Goal: Information Seeking & Learning: Learn about a topic

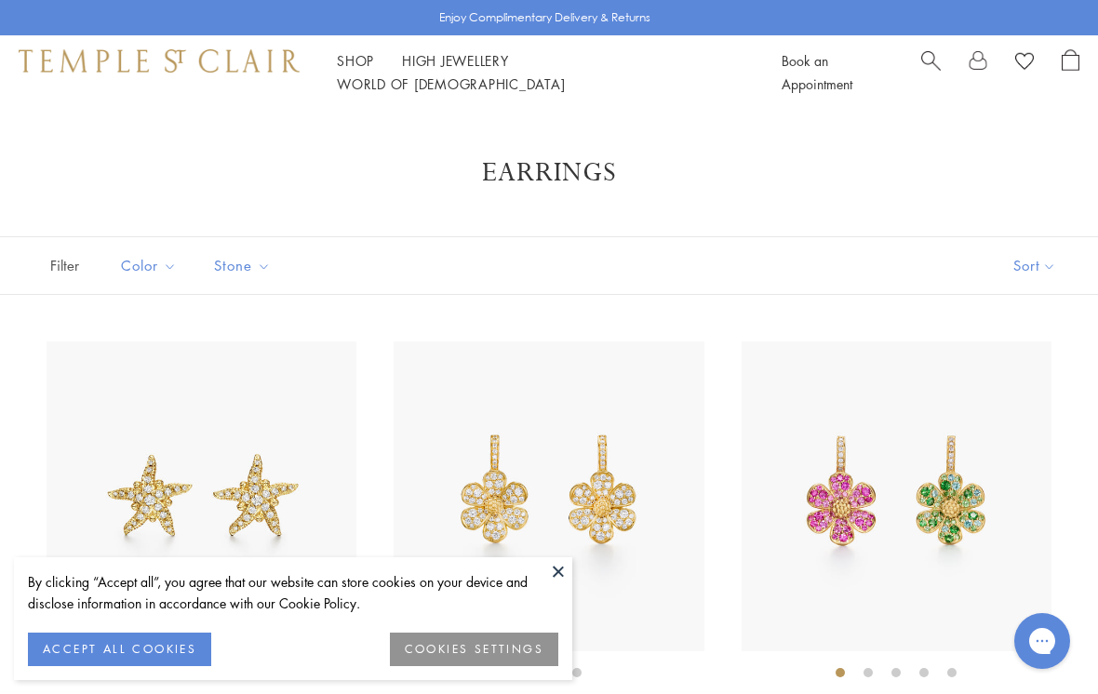
click at [692, 613] on img at bounding box center [549, 497] width 310 height 310
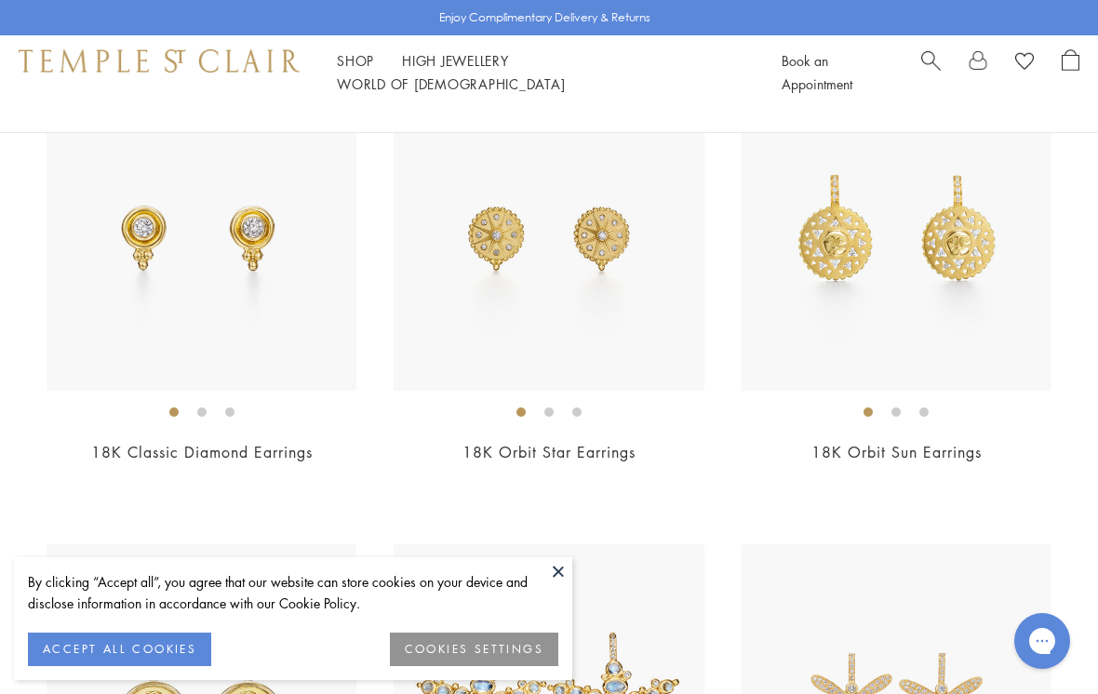
scroll to position [748, 0]
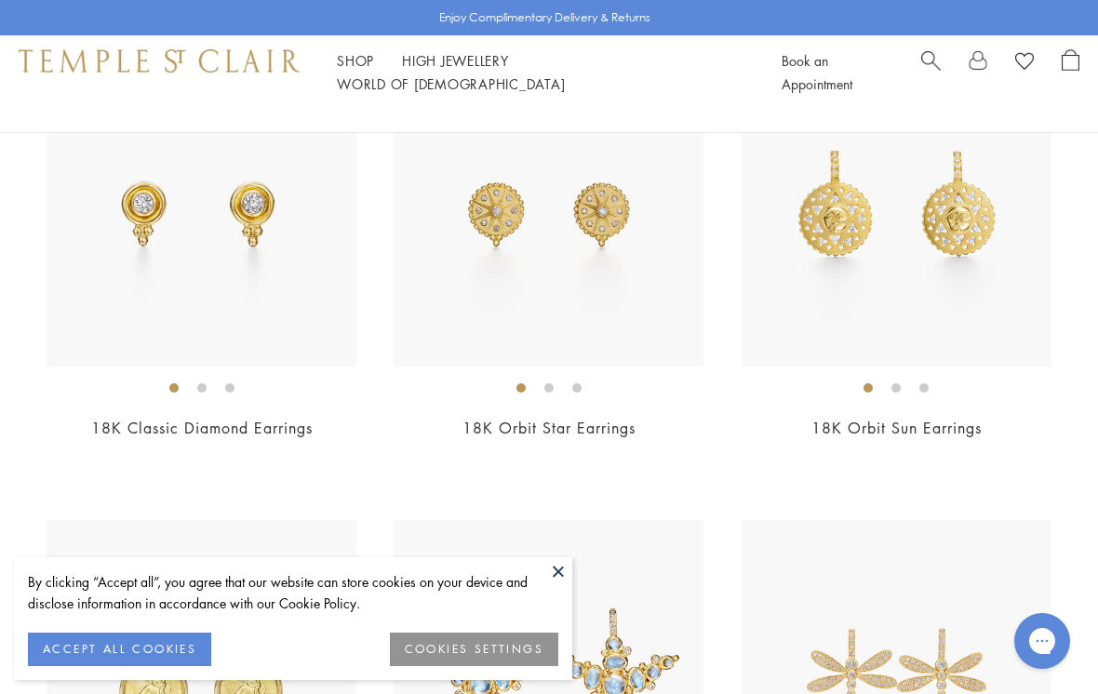
click at [284, 267] on img at bounding box center [202, 212] width 310 height 310
